Goal: Communication & Community: Answer question/provide support

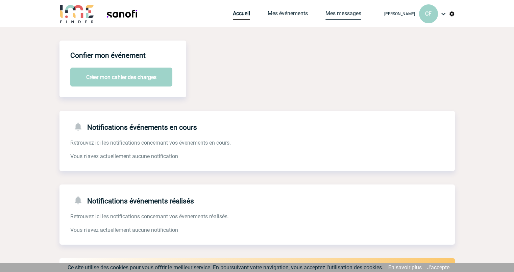
click at [355, 14] on link "Mes messages" at bounding box center [343, 14] width 36 height 9
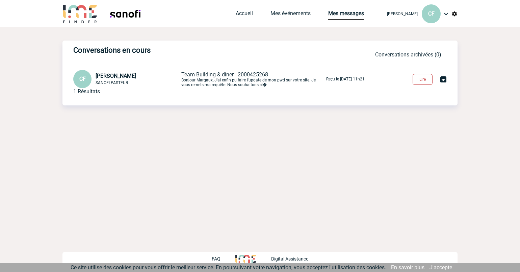
click at [431, 80] on button "Lire" at bounding box center [423, 79] width 20 height 11
